Goal: Information Seeking & Learning: Learn about a topic

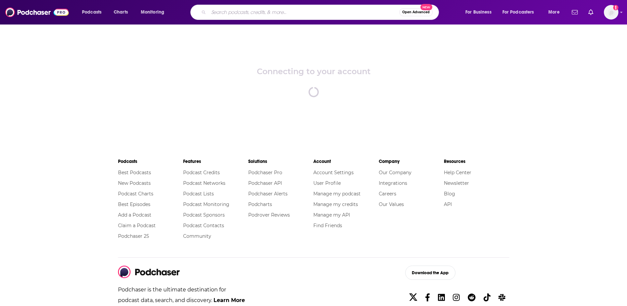
click at [291, 8] on input "Search podcasts, credits, & more..." at bounding box center [304, 12] width 191 height 11
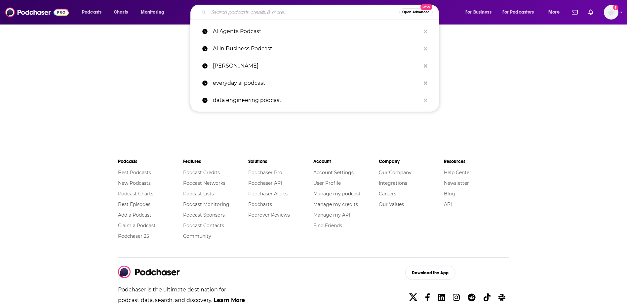
type input "g"
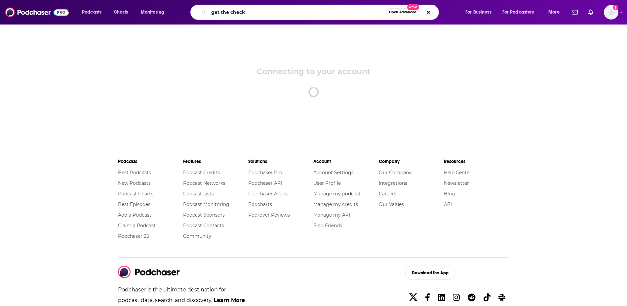
type input "get the check"
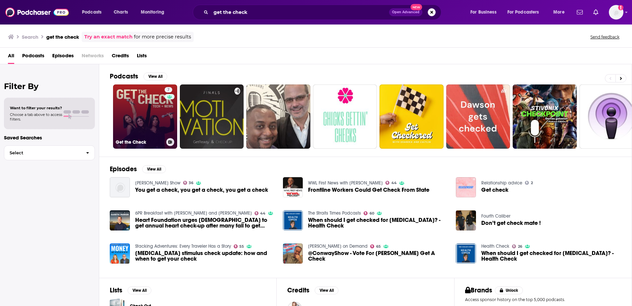
click at [145, 112] on link "7 Get the Check" at bounding box center [145, 116] width 64 height 64
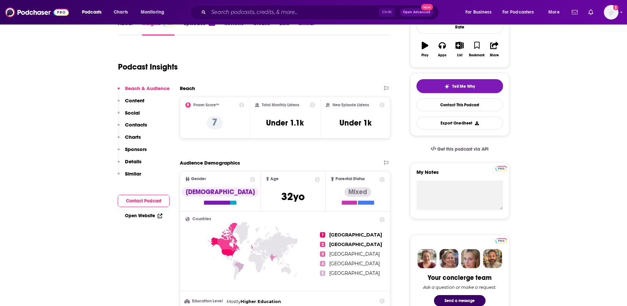
scroll to position [107, 0]
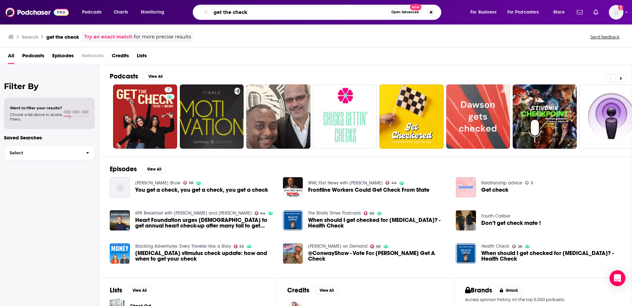
drag, startPoint x: 277, startPoint y: 9, endPoint x: 175, endPoint y: 3, distance: 102.0
click at [175, 3] on div "Podcasts Charts Monitoring get the check Open Advanced New For Business For Pod…" at bounding box center [316, 12] width 632 height 24
type input "the inside view"
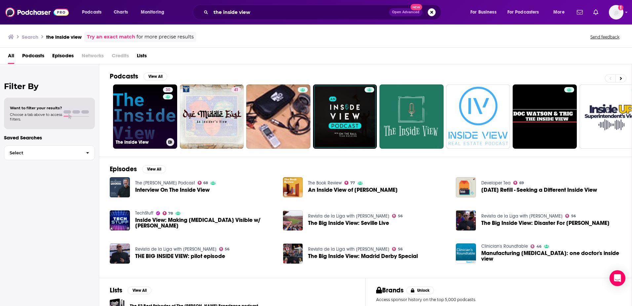
click at [137, 121] on link "30 The Inside View" at bounding box center [145, 116] width 64 height 64
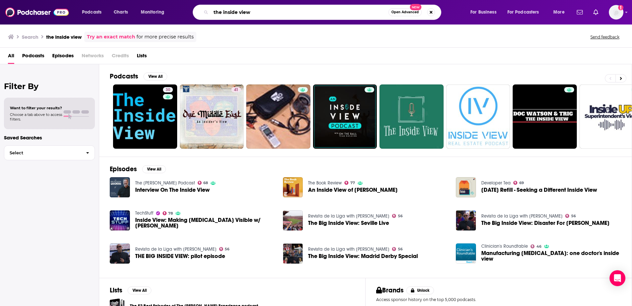
drag, startPoint x: 245, startPoint y: 13, endPoint x: 154, endPoint y: 3, distance: 91.5
click at [154, 3] on div "Podcasts Charts Monitoring the inside view Open Advanced New For Business For P…" at bounding box center [316, 12] width 632 height 24
type input "the microsoft security insight show"
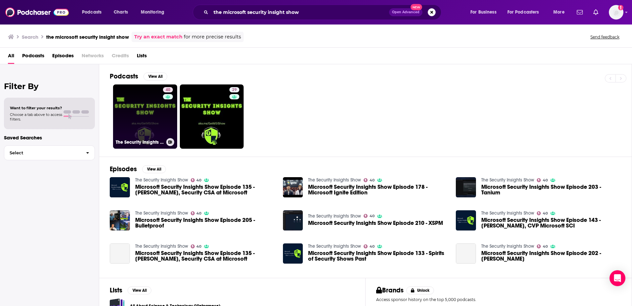
click at [154, 114] on link "40 The Security Insights Show" at bounding box center [145, 116] width 64 height 64
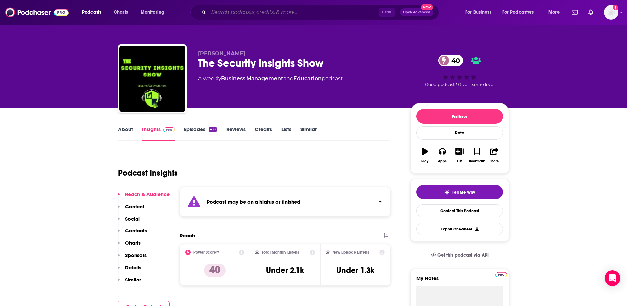
click at [254, 15] on input "Search podcasts, credits, & more..." at bounding box center [294, 12] width 171 height 11
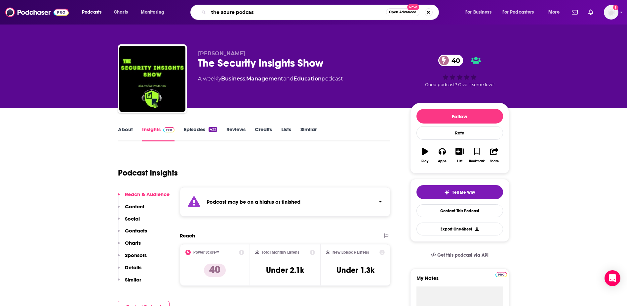
type input "the azure podcast"
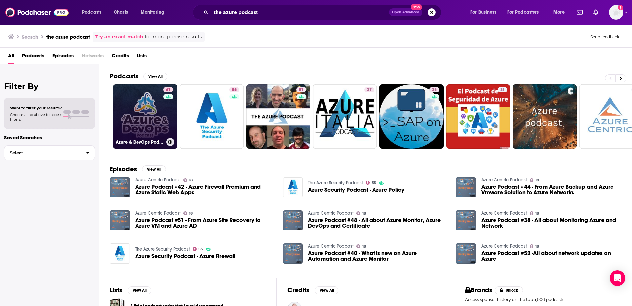
click at [140, 121] on link "61 Azure & DevOps Podcast" at bounding box center [145, 116] width 64 height 64
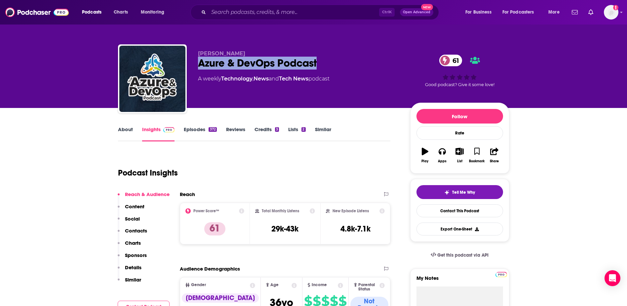
drag, startPoint x: 318, startPoint y: 62, endPoint x: 196, endPoint y: 67, distance: 121.8
click at [196, 67] on div "[PERSON_NAME] Azure & DevOps Podcast 61 A weekly Technology , News and Tech New…" at bounding box center [313, 79] width 391 height 71
drag, startPoint x: 196, startPoint y: 67, endPoint x: 214, endPoint y: 62, distance: 18.5
copy h2 "Azure & DevOps Podcast"
